Goal: Task Accomplishment & Management: Use online tool/utility

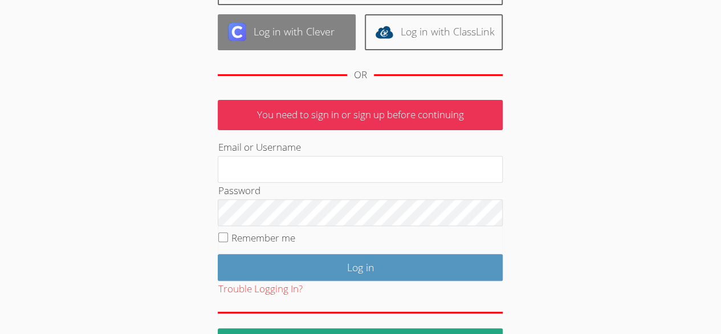
scroll to position [121, 0]
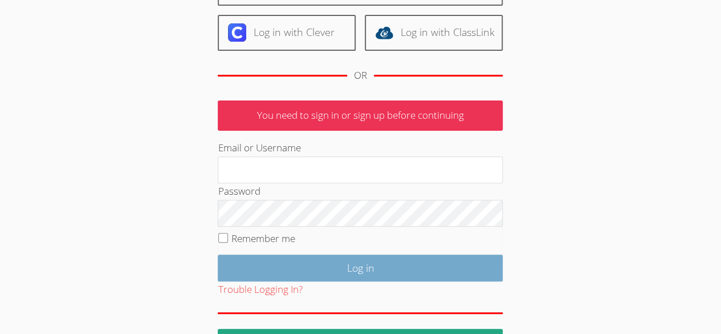
type input "owenlogan"
click at [348, 266] on input "Log in" at bounding box center [360, 267] width 285 height 27
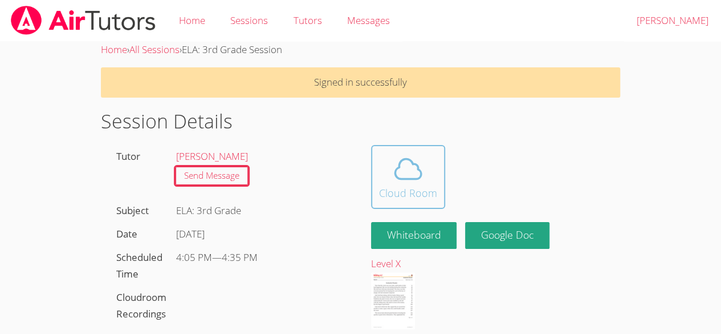
click at [407, 178] on icon at bounding box center [408, 169] width 26 height 20
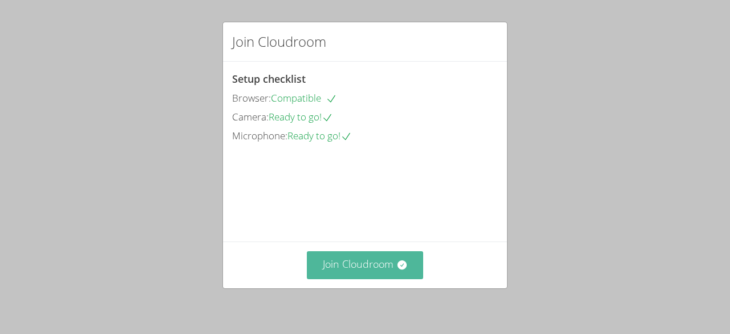
click at [365, 261] on button "Join Cloudroom" at bounding box center [365, 265] width 117 height 28
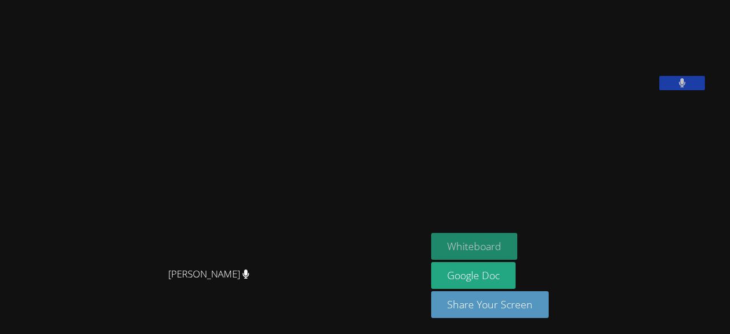
click at [509, 241] on button "Whiteboard" at bounding box center [474, 246] width 86 height 27
